Goal: Navigation & Orientation: Find specific page/section

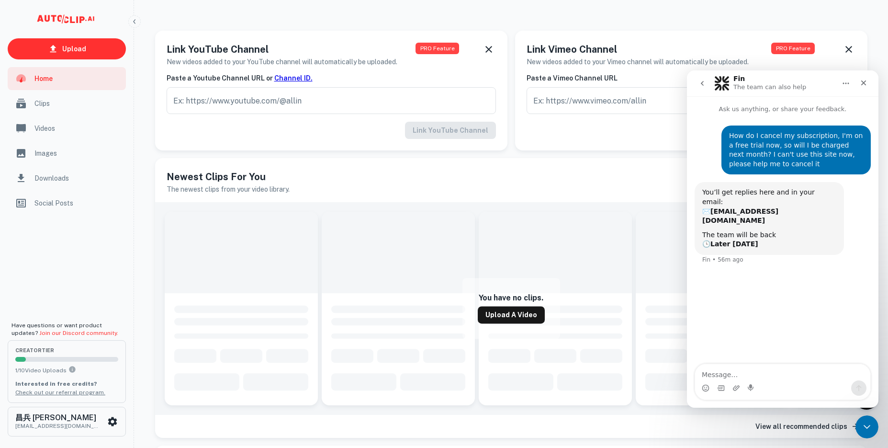
click at [79, 249] on div "scrollable content" at bounding box center [67, 266] width 134 height 101
click at [112, 420] on icon "scrollable content" at bounding box center [112, 421] width 11 height 11
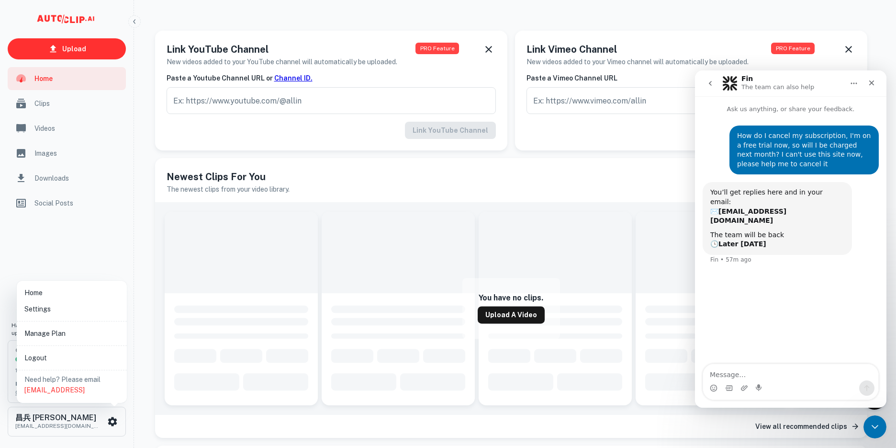
click at [63, 295] on li "Home" at bounding box center [72, 292] width 102 height 16
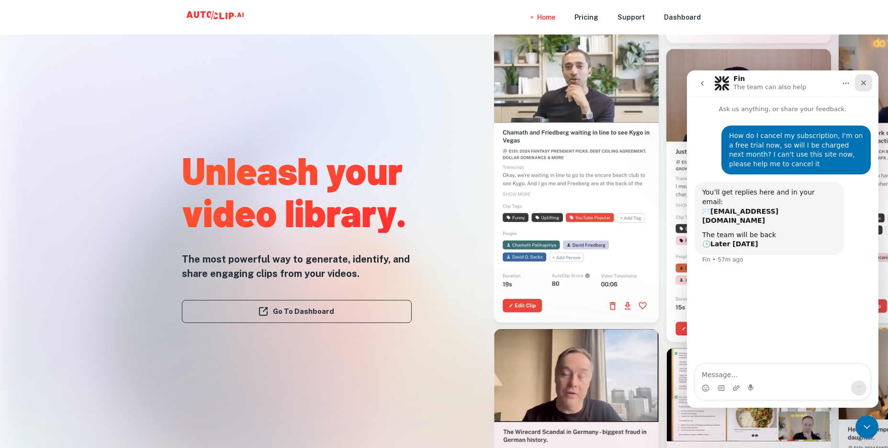
click at [862, 81] on icon "Close" at bounding box center [863, 82] width 5 height 5
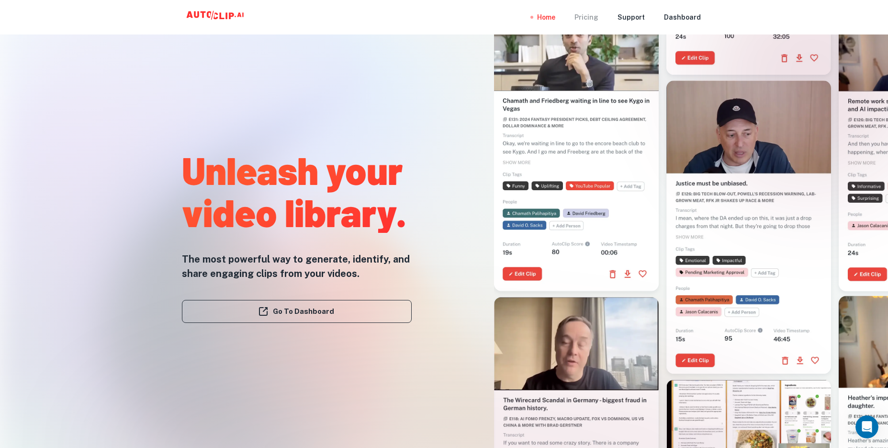
click at [596, 14] on div "Pricing" at bounding box center [587, 17] width 24 height 34
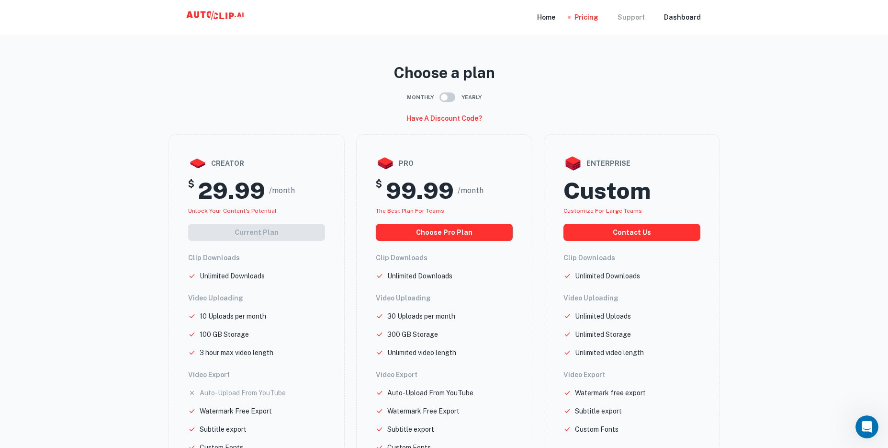
click at [632, 14] on div "Support" at bounding box center [631, 17] width 27 height 34
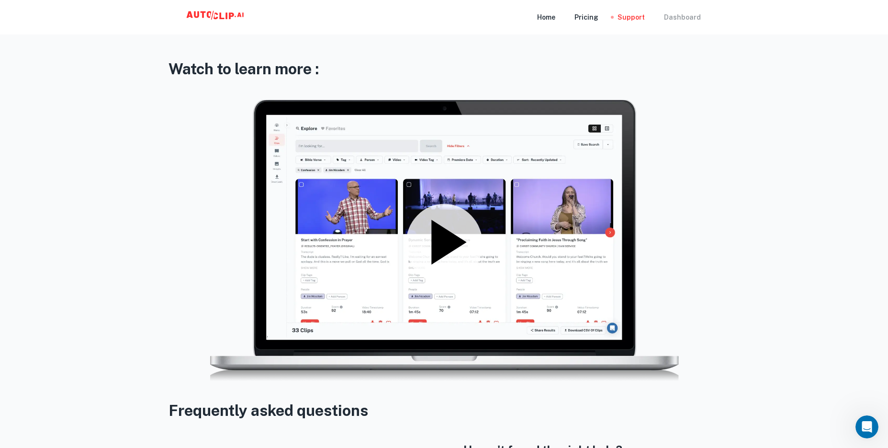
click at [688, 14] on div "Dashboard" at bounding box center [682, 17] width 37 height 34
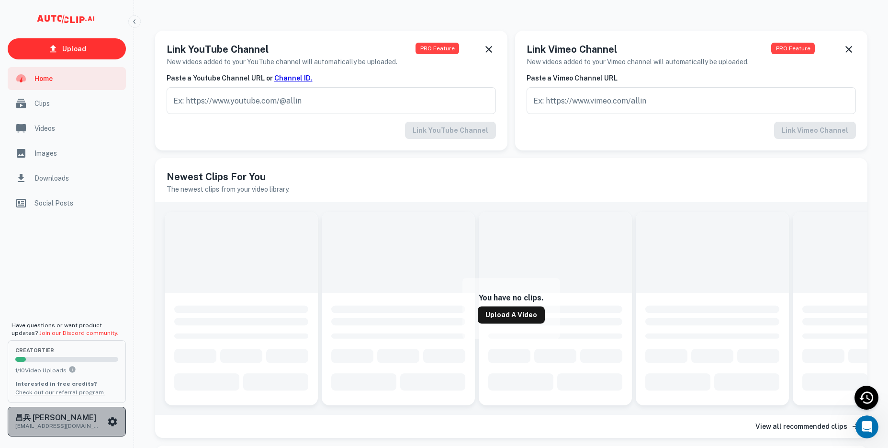
click at [112, 421] on icon "scrollable content" at bounding box center [112, 421] width 11 height 11
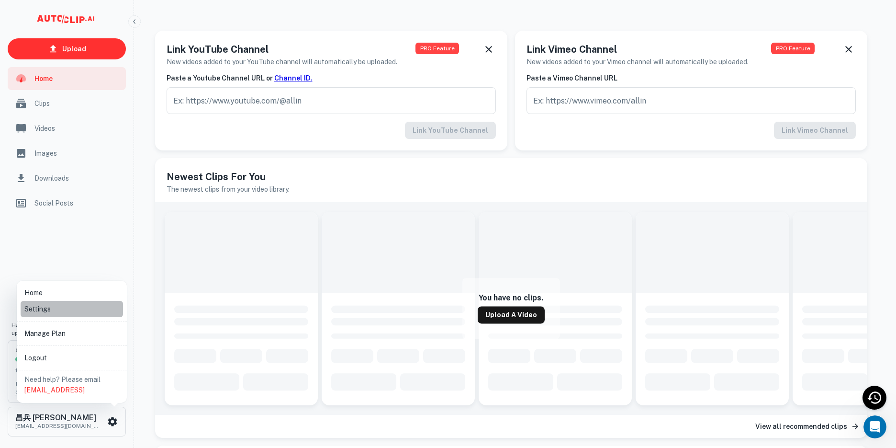
click at [52, 307] on li "Settings" at bounding box center [72, 309] width 102 height 16
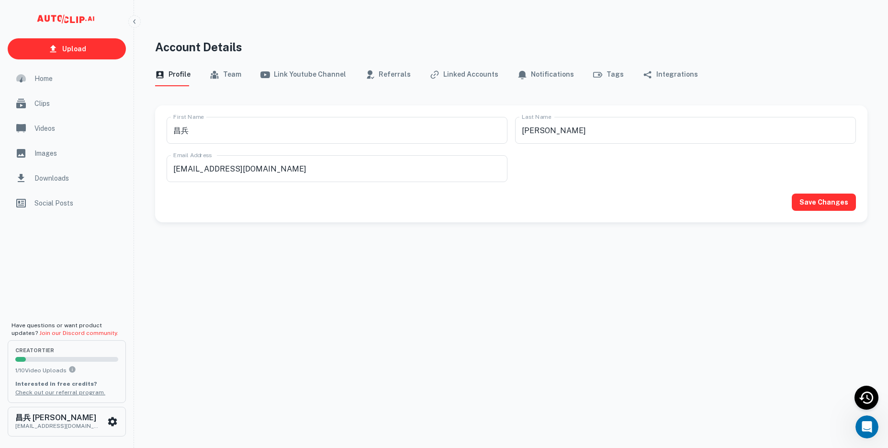
click at [228, 78] on button "Team" at bounding box center [226, 74] width 32 height 23
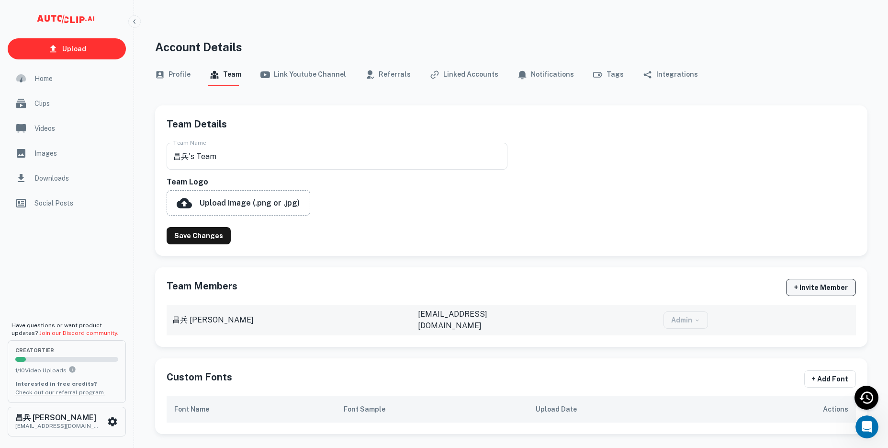
click at [830, 284] on button "+ Invite Member" at bounding box center [821, 287] width 70 height 17
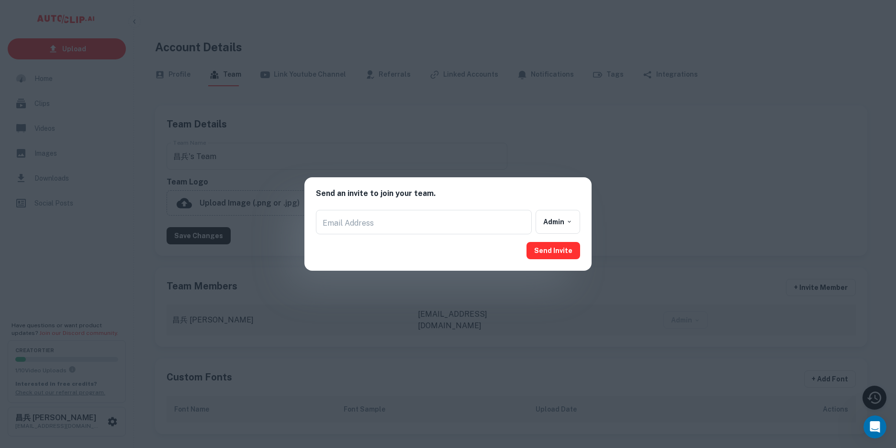
click at [649, 215] on div "Send an invite to join your team. Email Address Email Address admin Send Invite" at bounding box center [448, 224] width 896 height 448
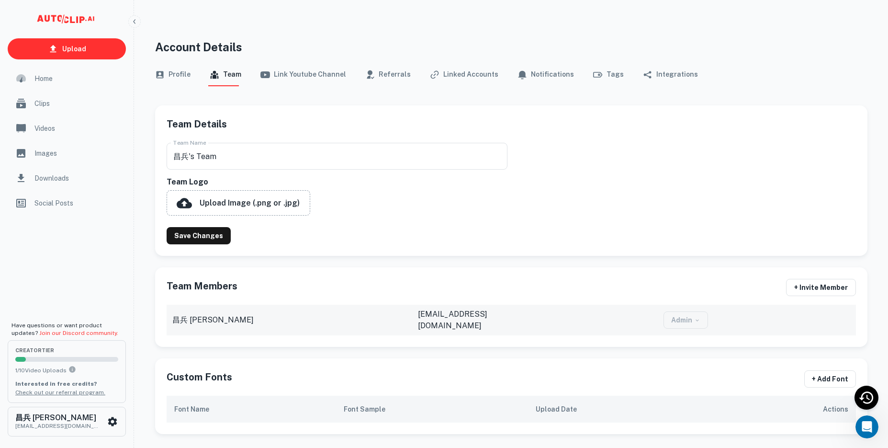
click at [309, 76] on button "Link Youtube Channel" at bounding box center [303, 74] width 86 height 23
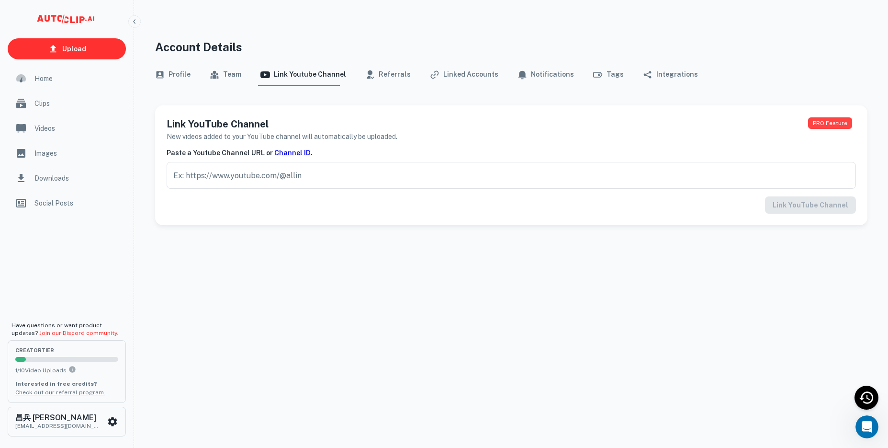
click at [365, 76] on icon "button" at bounding box center [370, 75] width 10 height 10
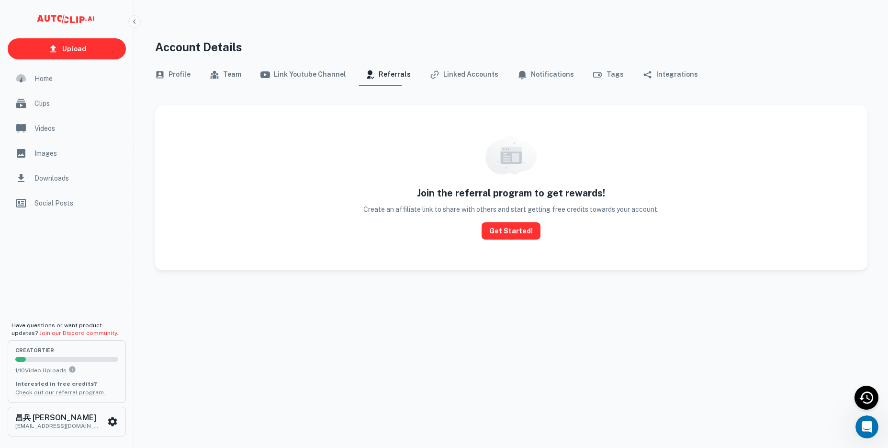
click at [440, 76] on button "Linked Accounts" at bounding box center [464, 74] width 68 height 23
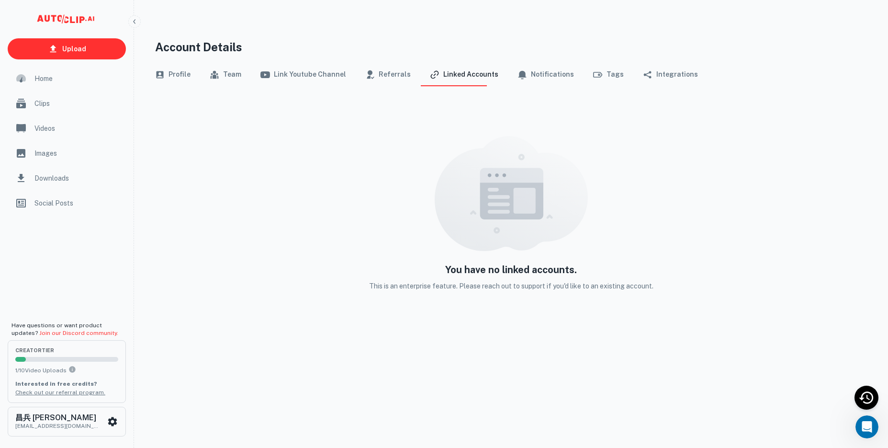
click at [538, 77] on button "Notifications" at bounding box center [546, 74] width 56 height 23
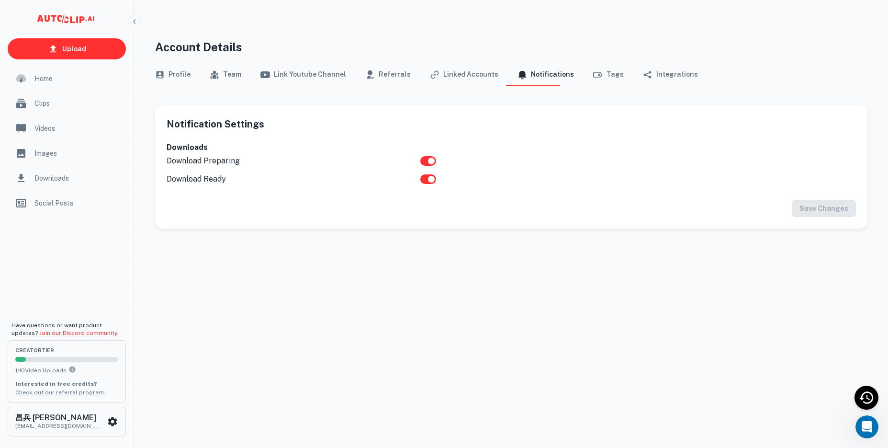
click at [599, 78] on button "Tags" at bounding box center [608, 74] width 31 height 23
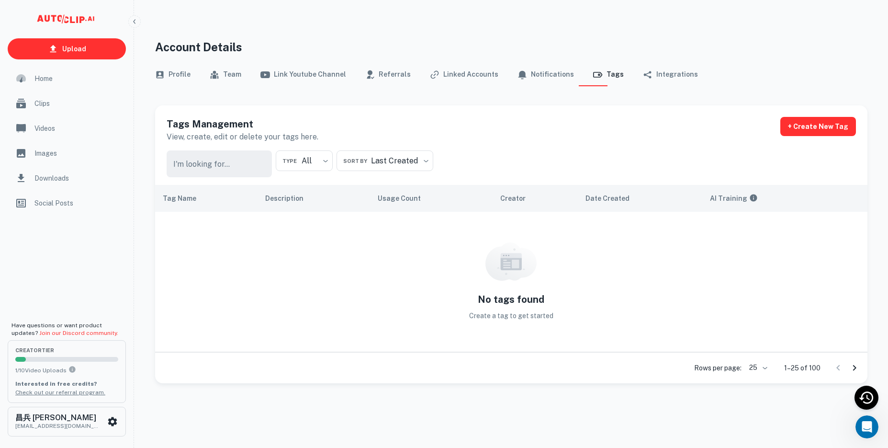
click at [648, 78] on button "Integrations" at bounding box center [670, 74] width 55 height 23
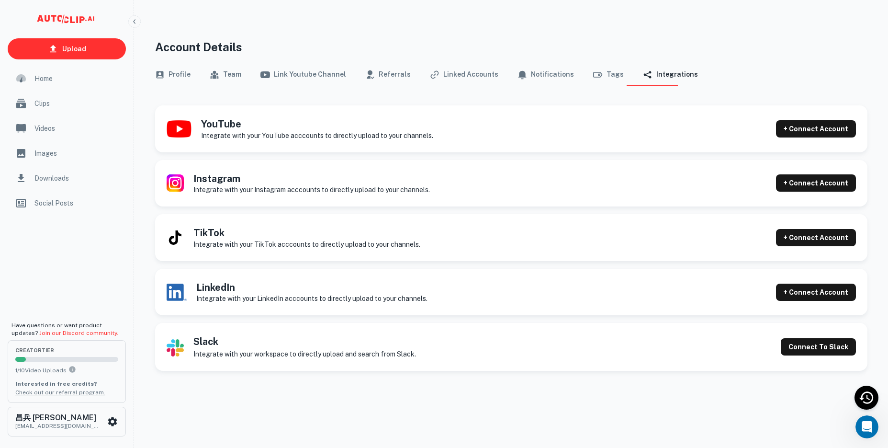
click at [169, 76] on button "Profile" at bounding box center [172, 74] width 35 height 23
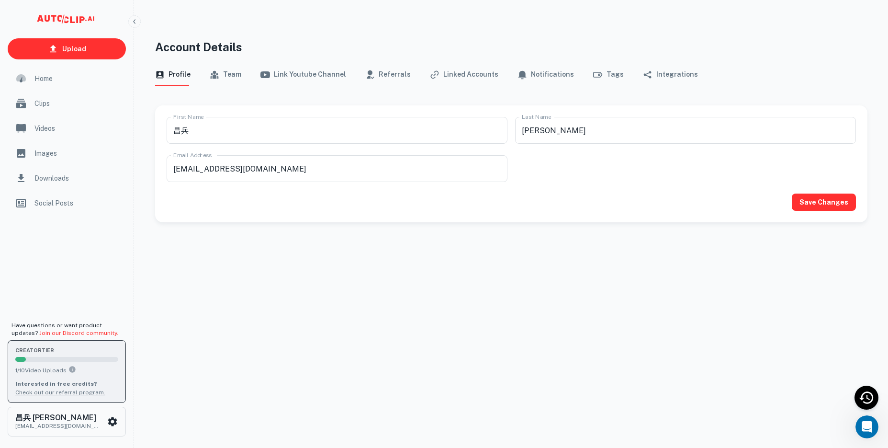
click at [96, 378] on div "creator Tier 1 / 10 Video Uploads Interested in free credits? Check out our ref…" at bounding box center [66, 371] width 103 height 50
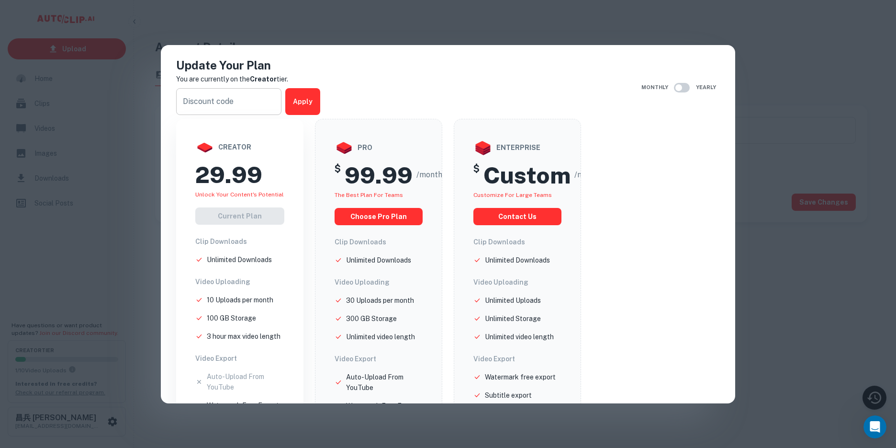
click at [237, 105] on input "text" at bounding box center [228, 101] width 105 height 27
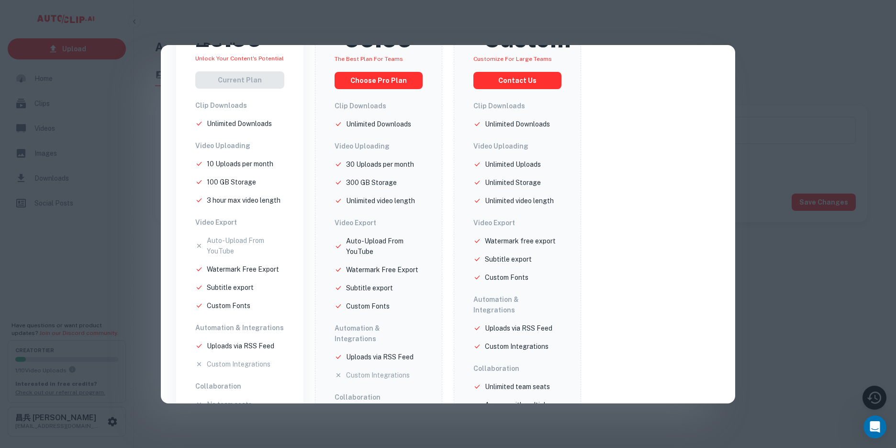
scroll to position [178, 0]
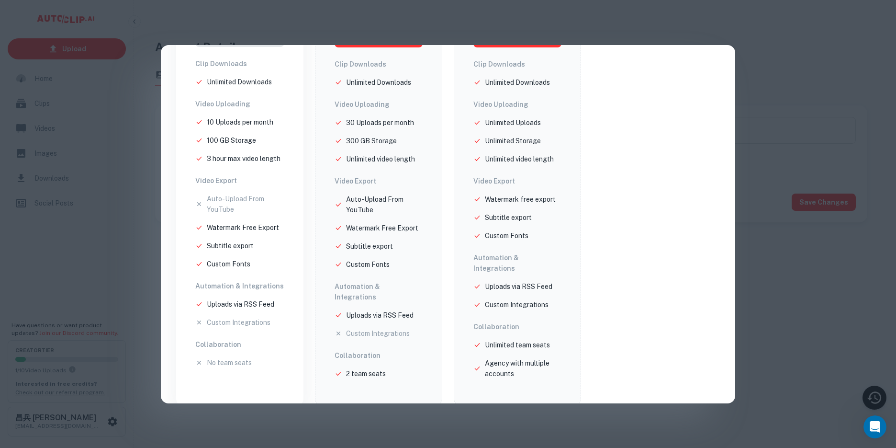
click at [230, 359] on p "No team seats" at bounding box center [229, 362] width 45 height 11
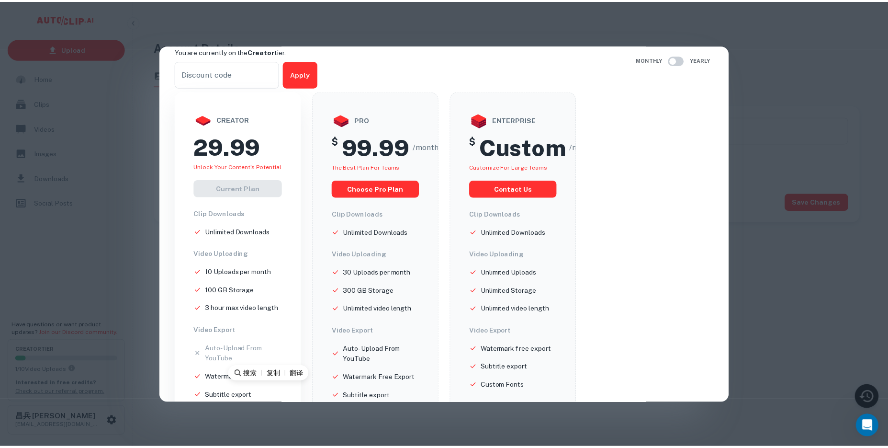
scroll to position [0, 0]
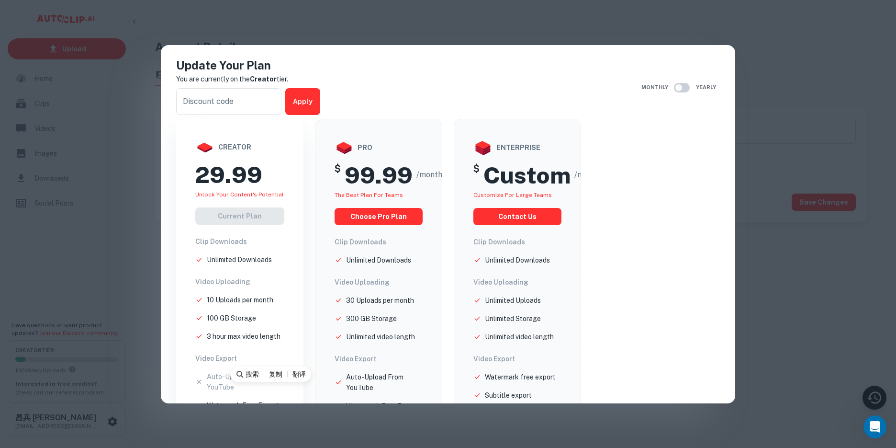
click at [805, 150] on div "Update Your Plan You are currently on the Creator tier. ​ Apply Monthly Yearly …" at bounding box center [448, 224] width 896 height 448
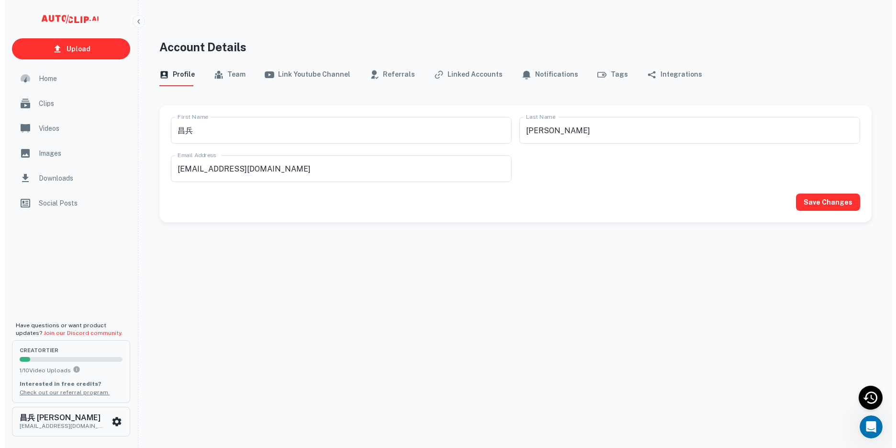
scroll to position [8, 0]
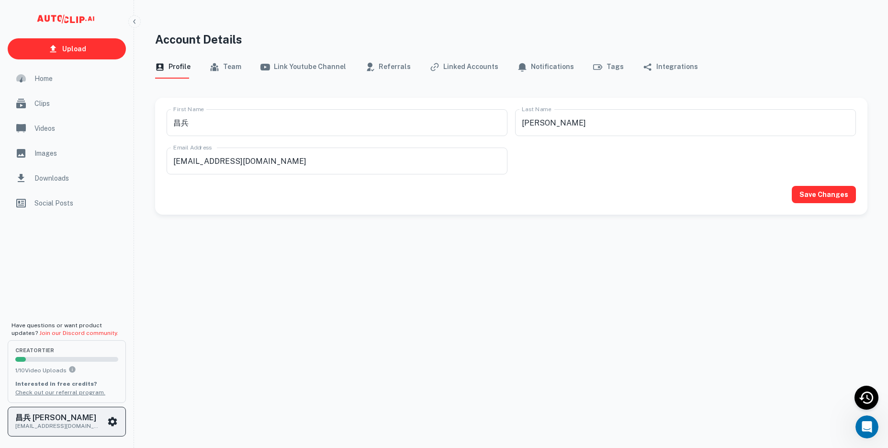
click at [114, 419] on icon "scrollable content" at bounding box center [112, 421] width 9 height 9
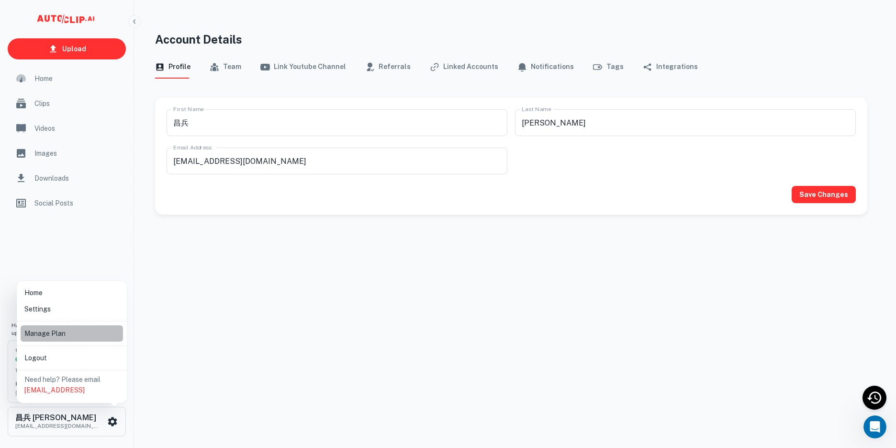
click at [61, 334] on li "Manage Plan" at bounding box center [72, 333] width 102 height 16
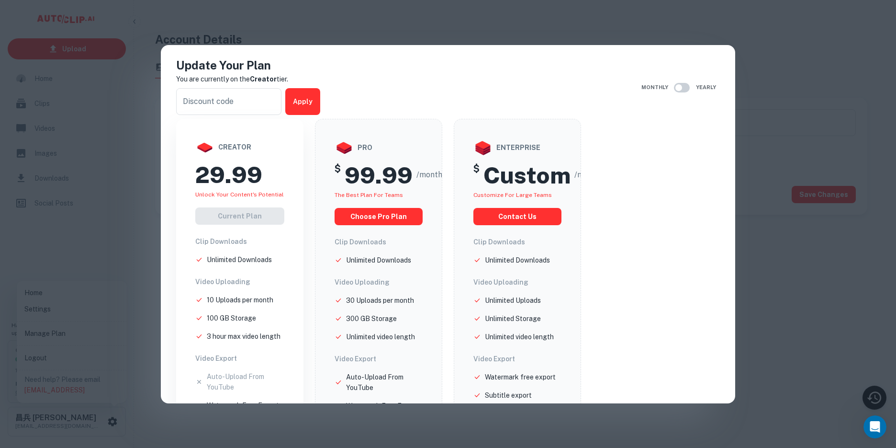
click at [97, 309] on div "Update Your Plan You are currently on the Creator tier. ​ Apply Monthly Yearly …" at bounding box center [448, 224] width 896 height 448
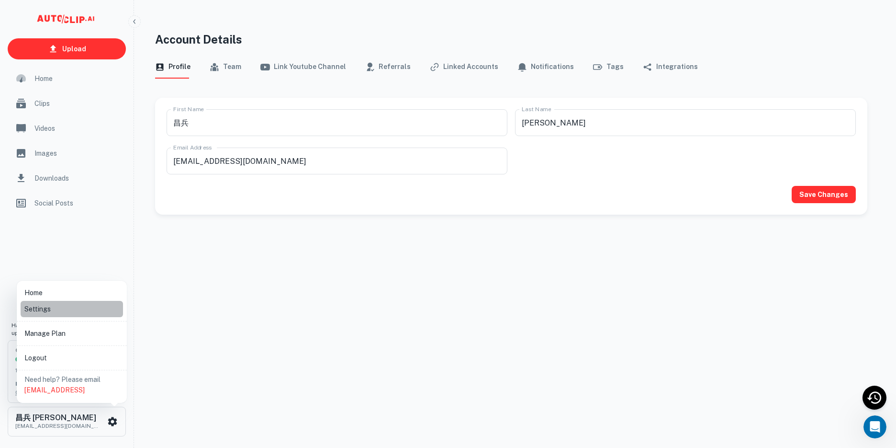
click at [60, 311] on li "Settings" at bounding box center [72, 309] width 102 height 16
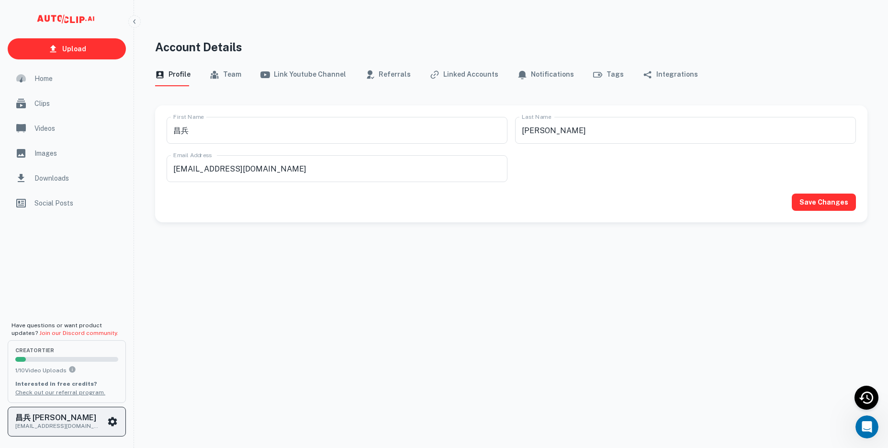
click at [111, 418] on icon "scrollable content" at bounding box center [112, 421] width 9 height 9
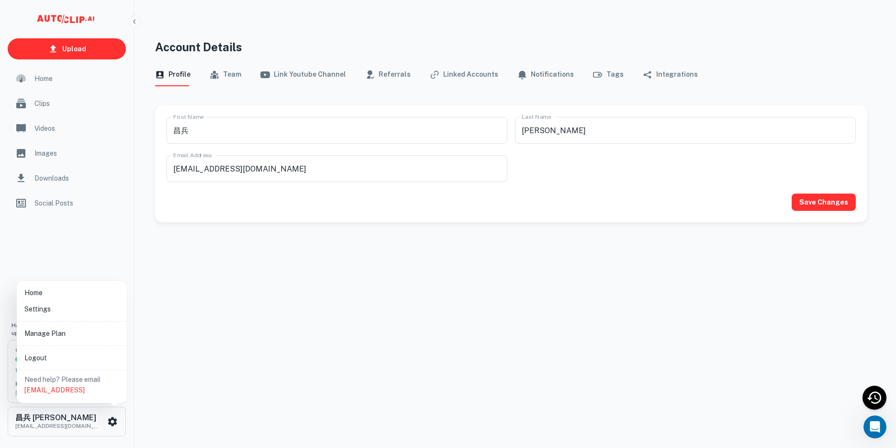
click at [67, 292] on li "Home" at bounding box center [72, 292] width 102 height 16
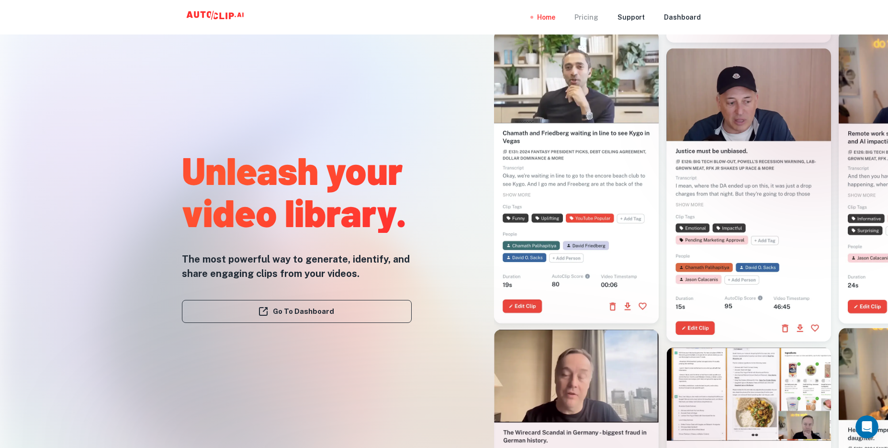
click at [582, 25] on div "Pricing" at bounding box center [587, 17] width 24 height 34
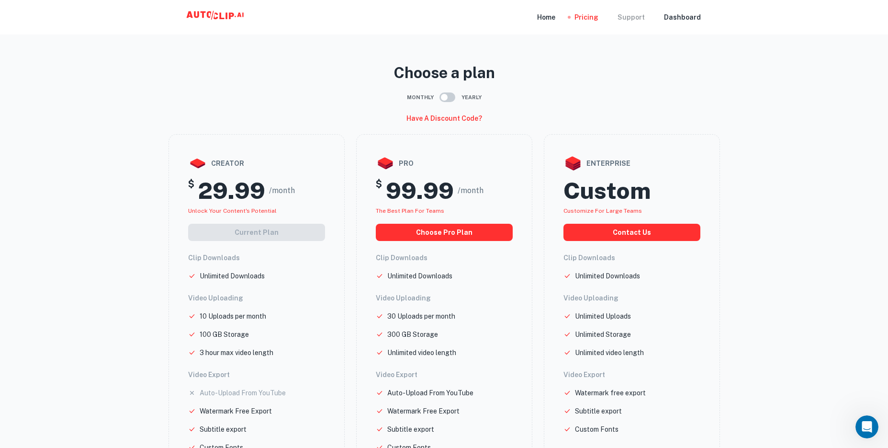
click at [635, 19] on div "Support" at bounding box center [631, 17] width 27 height 34
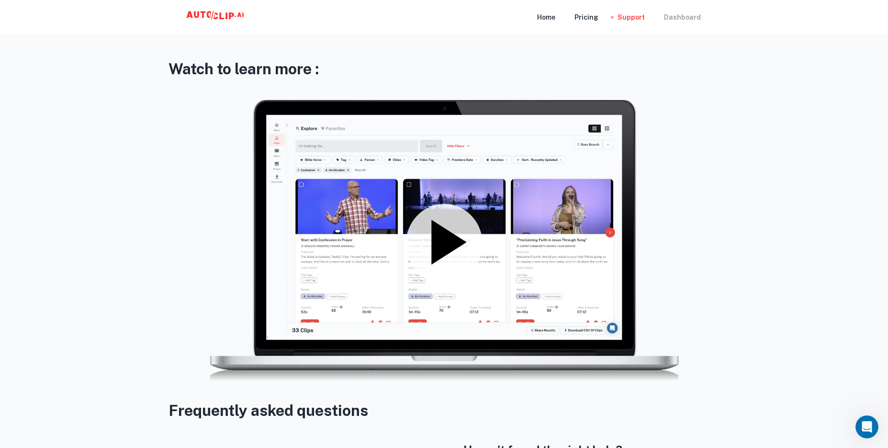
click at [695, 16] on div "Dashboard" at bounding box center [682, 17] width 37 height 34
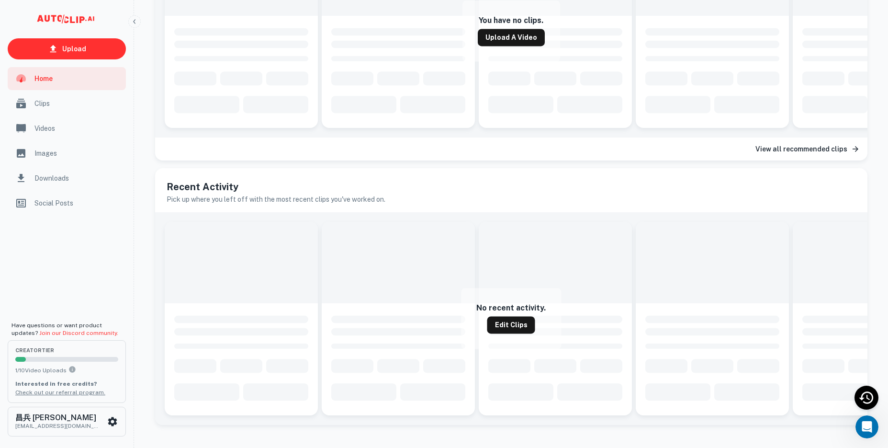
scroll to position [293, 0]
click at [59, 332] on link "Join our Discord community." at bounding box center [78, 332] width 79 height 7
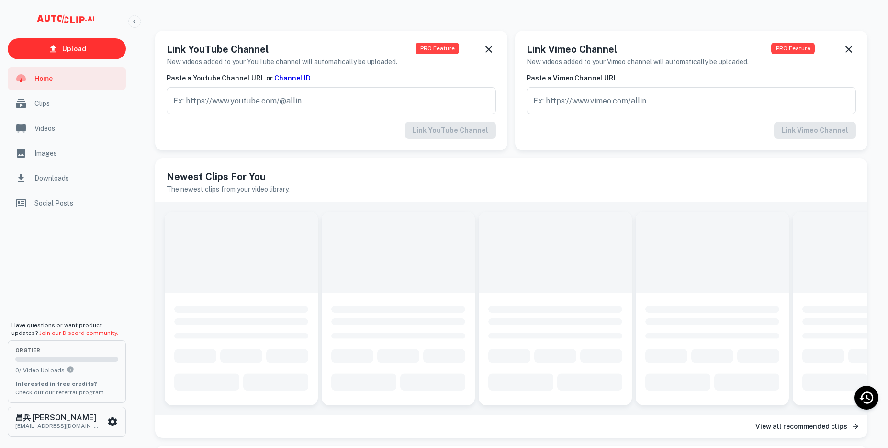
scroll to position [293, 0]
